Goal: Communication & Community: Answer question/provide support

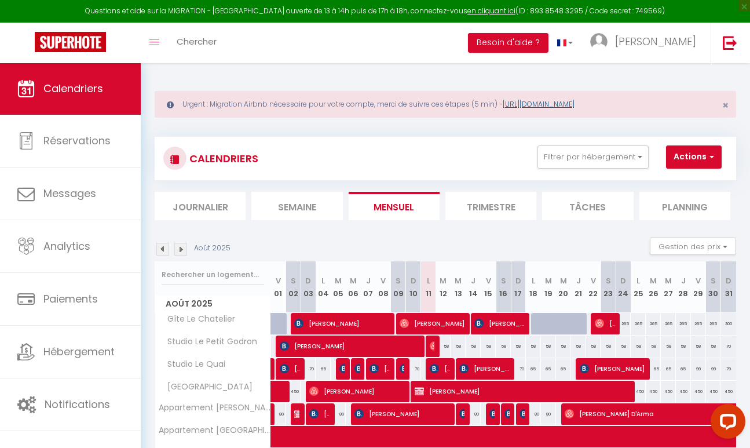
click at [540, 104] on link "[URL][DOMAIN_NAME]" at bounding box center [539, 104] width 72 height 10
click at [714, 43] on link at bounding box center [730, 43] width 38 height 41
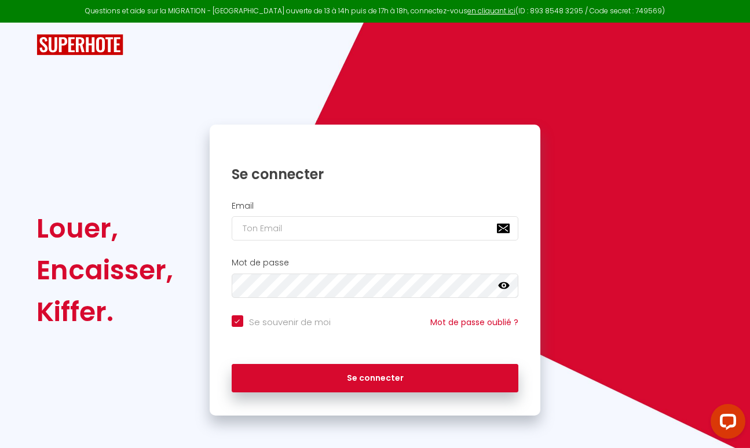
type input "c"
checkbox input "true"
type input "co"
checkbox input "true"
type input "con"
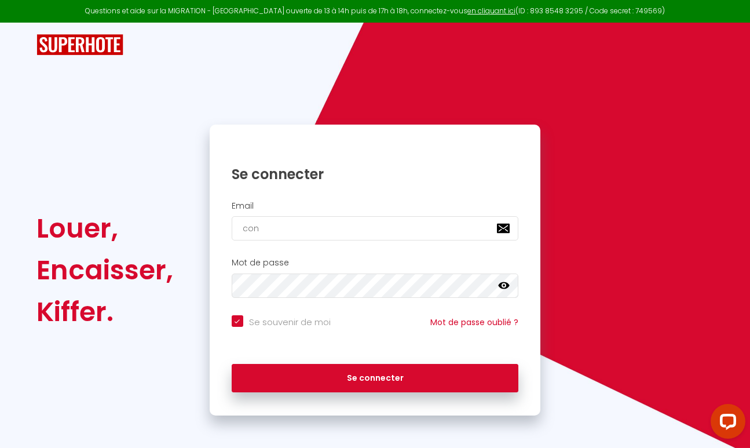
checkbox input "true"
type input "cont"
checkbox input "true"
type input "conta"
checkbox input "true"
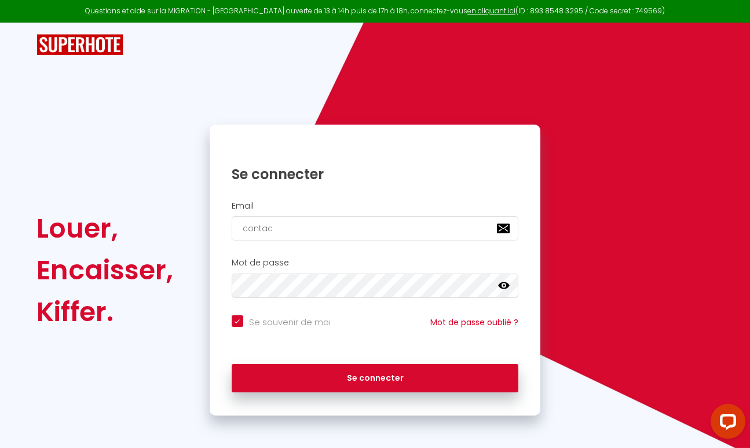
type input "contact"
checkbox input "true"
type input "[EMAIL_ADDRESS][DOMAIN_NAME]"
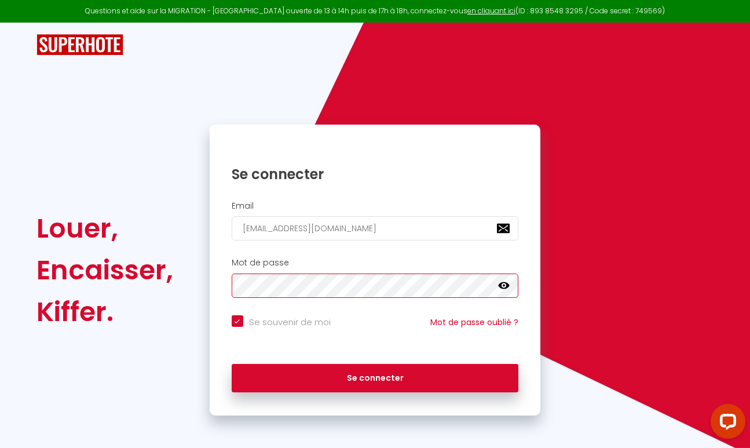
click at [375, 376] on button "Se connecter" at bounding box center [375, 378] width 287 height 29
checkbox input "true"
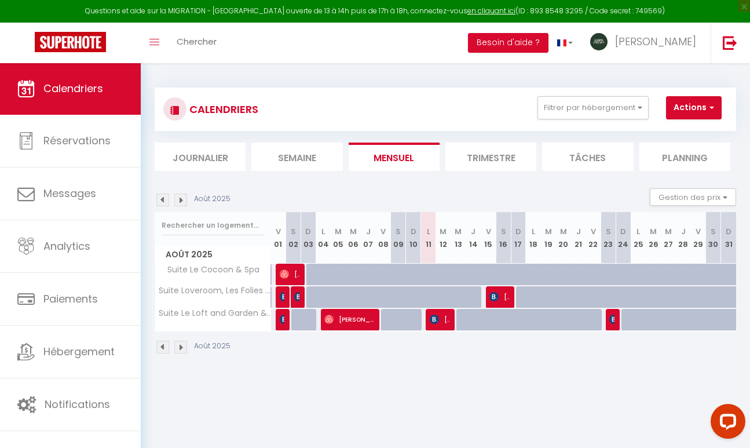
click at [182, 199] on img at bounding box center [180, 199] width 13 height 13
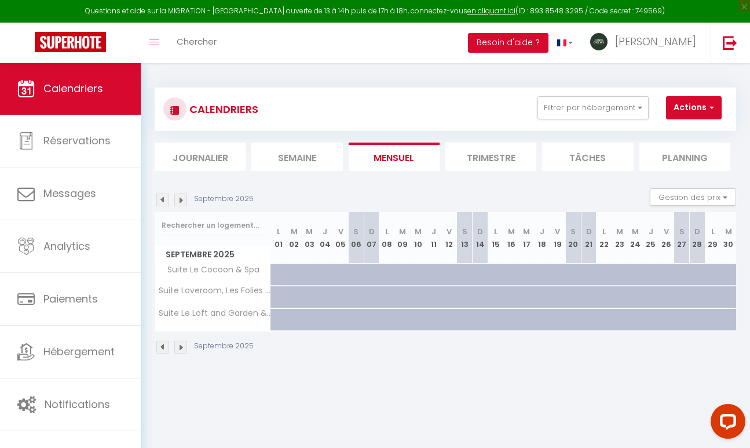
click at [164, 203] on img at bounding box center [162, 199] width 13 height 13
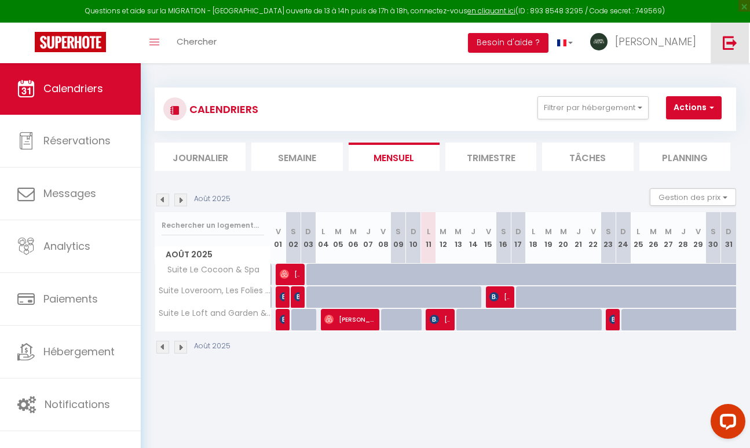
click at [734, 40] on img at bounding box center [730, 42] width 14 height 14
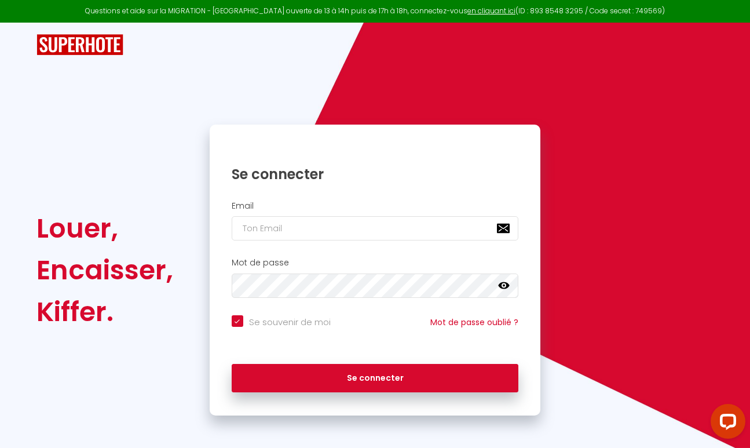
type input "a"
checkbox input "true"
type input "an"
checkbox input "true"
type input "ant"
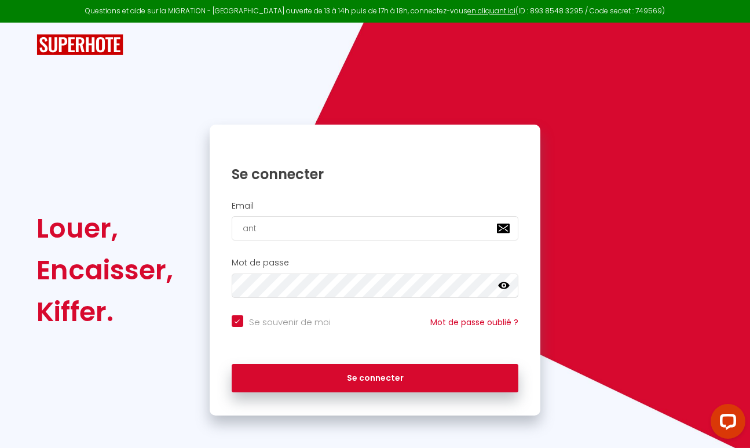
checkbox input "true"
type input "anto"
checkbox input "true"
type input "[PERSON_NAME]"
checkbox input "true"
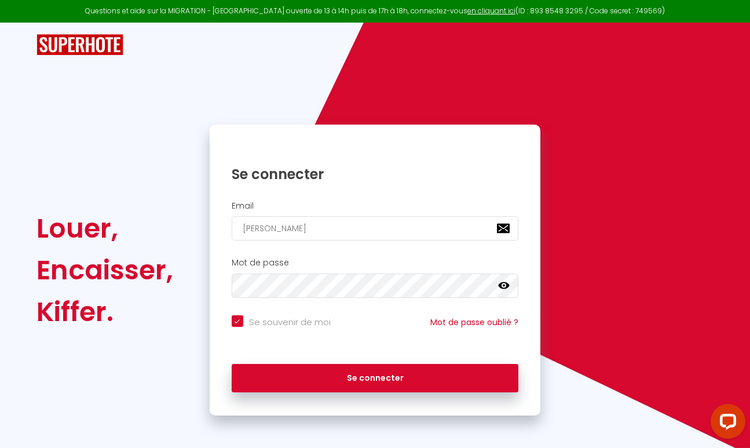
type input "antoin"
checkbox input "true"
type input "[PERSON_NAME]"
checkbox input "true"
type input "[PERSON_NAME][EMAIL_ADDRESS][DOMAIN_NAME]"
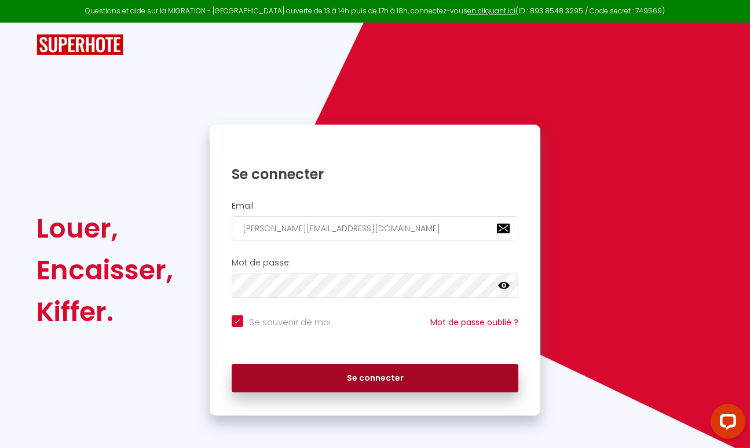
click at [358, 373] on button "Se connecter" at bounding box center [375, 378] width 287 height 29
checkbox input "true"
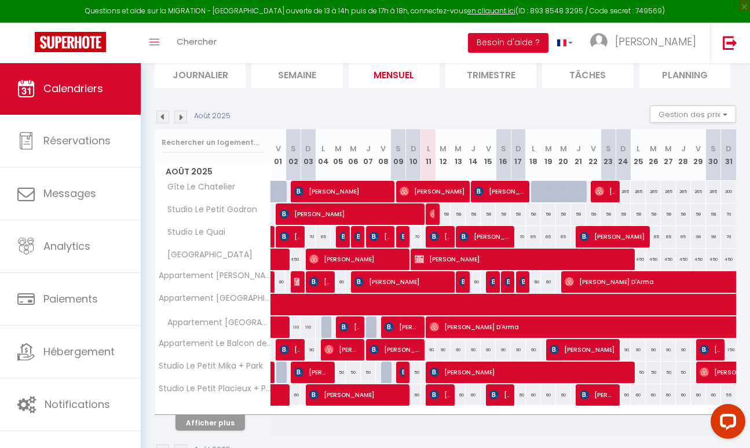
scroll to position [81, 0]
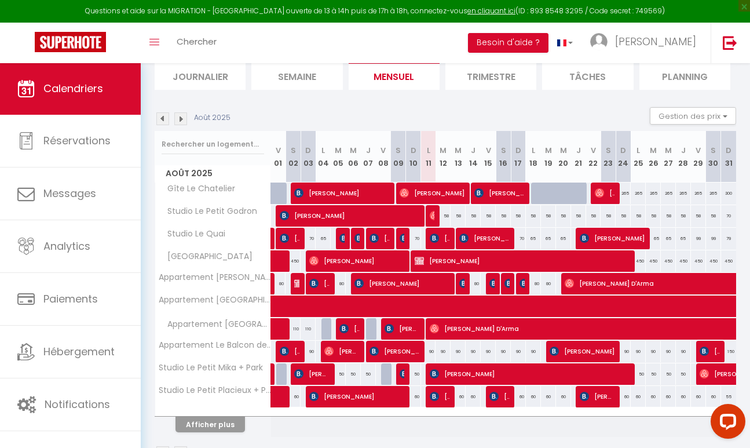
click at [217, 425] on button "Afficher plus" at bounding box center [209, 424] width 69 height 16
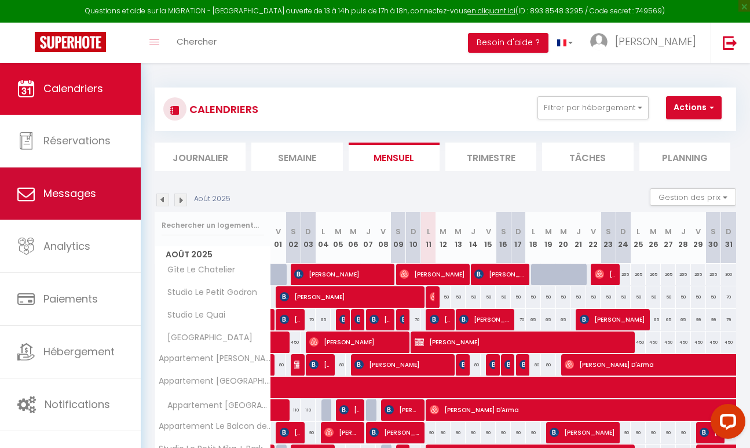
scroll to position [0, 0]
click at [97, 190] on link "Messages" at bounding box center [70, 193] width 141 height 52
select select "message"
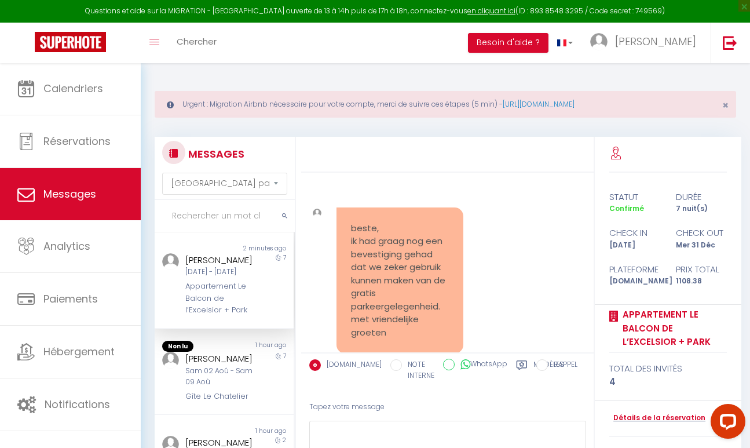
scroll to position [279, 0]
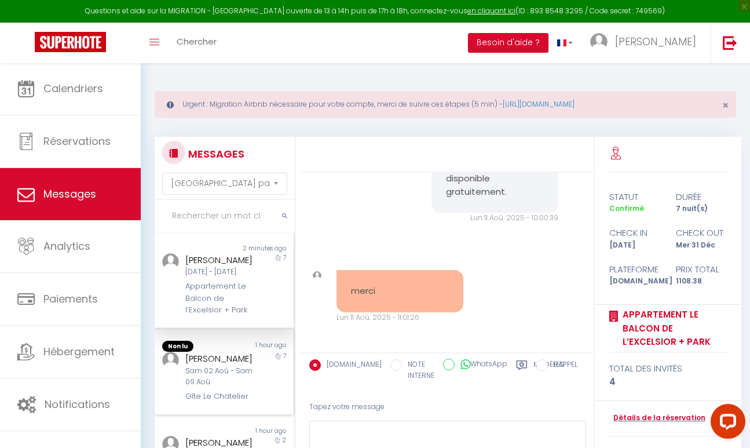
click at [206, 353] on div "Non lu 1 hour ago [PERSON_NAME] Sam 02 Aoû - Sam 09 Aoû Gîte Le Chatelier 7" at bounding box center [224, 372] width 139 height 86
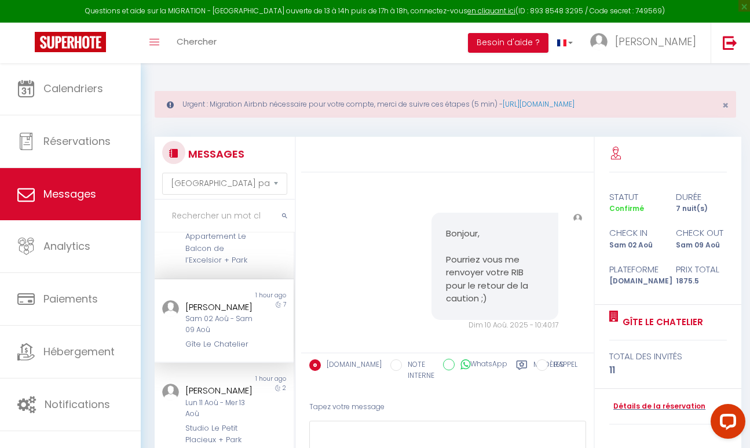
scroll to position [10571, 0]
